Goal: Use online tool/utility: Utilize a website feature to perform a specific function

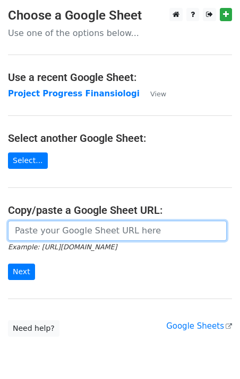
click at [95, 234] on input "url" at bounding box center [117, 231] width 218 height 20
paste input "[URL][DOMAIN_NAME]"
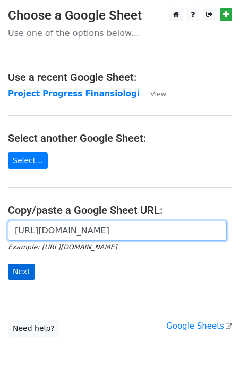
type input "[URL][DOMAIN_NAME]"
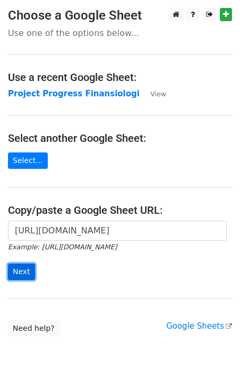
scroll to position [0, 0]
click at [29, 270] on input "Next" at bounding box center [21, 272] width 27 height 16
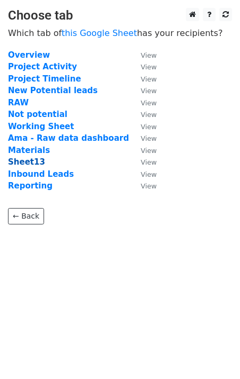
click at [30, 164] on strong "Sheet13" at bounding box center [26, 162] width 37 height 10
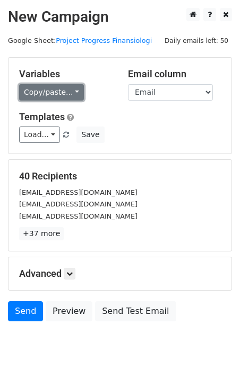
click at [33, 91] on link "Copy/paste..." at bounding box center [51, 92] width 65 height 16
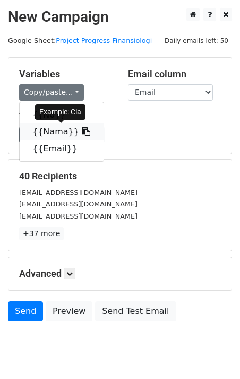
click at [82, 131] on icon at bounding box center [86, 131] width 8 height 8
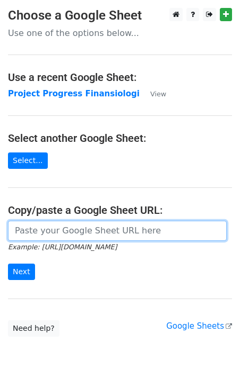
click at [48, 235] on input "url" at bounding box center [117, 231] width 218 height 20
paste input "https://docs.google.com/spreadsheets/d/1XTc2nlsIwzFWsRWZVGLAn0C-aV0rlliZWl_M4oK…"
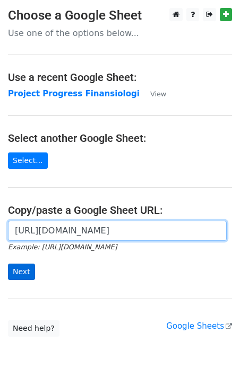
type input "https://docs.google.com/spreadsheets/d/1XTc2nlsIwzFWsRWZVGLAn0C-aV0rlliZWl_M4oK…"
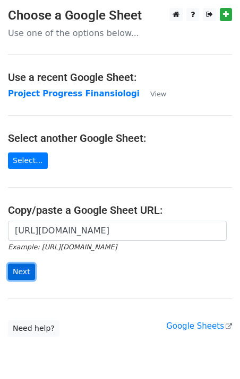
click at [20, 268] on input "Next" at bounding box center [21, 272] width 27 height 16
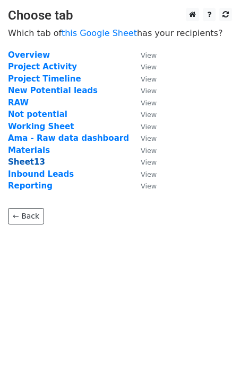
click at [29, 160] on strong "Sheet13" at bounding box center [26, 162] width 37 height 10
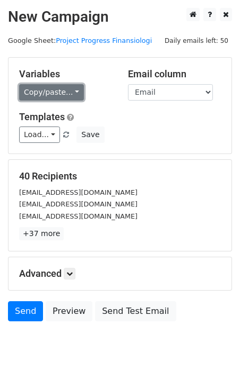
click at [56, 91] on link "Copy/paste..." at bounding box center [51, 92] width 65 height 16
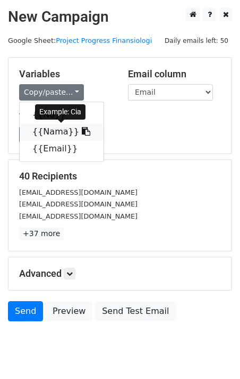
click at [82, 130] on icon at bounding box center [86, 131] width 8 height 8
